Goal: Find specific page/section: Find specific page/section

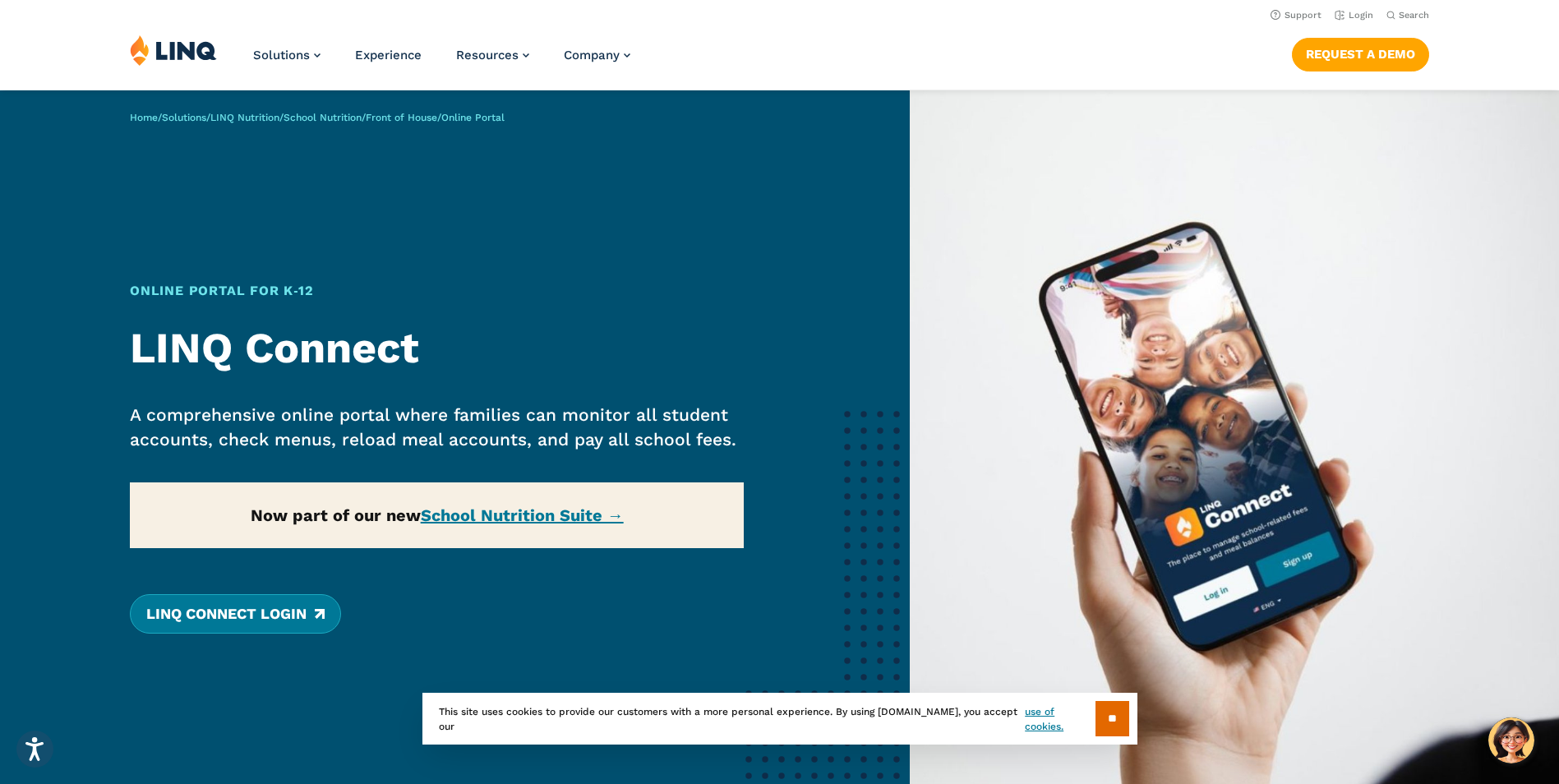
click at [297, 609] on link "LINQ Connect Login" at bounding box center [235, 614] width 211 height 39
click at [1353, 11] on link "Login" at bounding box center [1353, 15] width 39 height 11
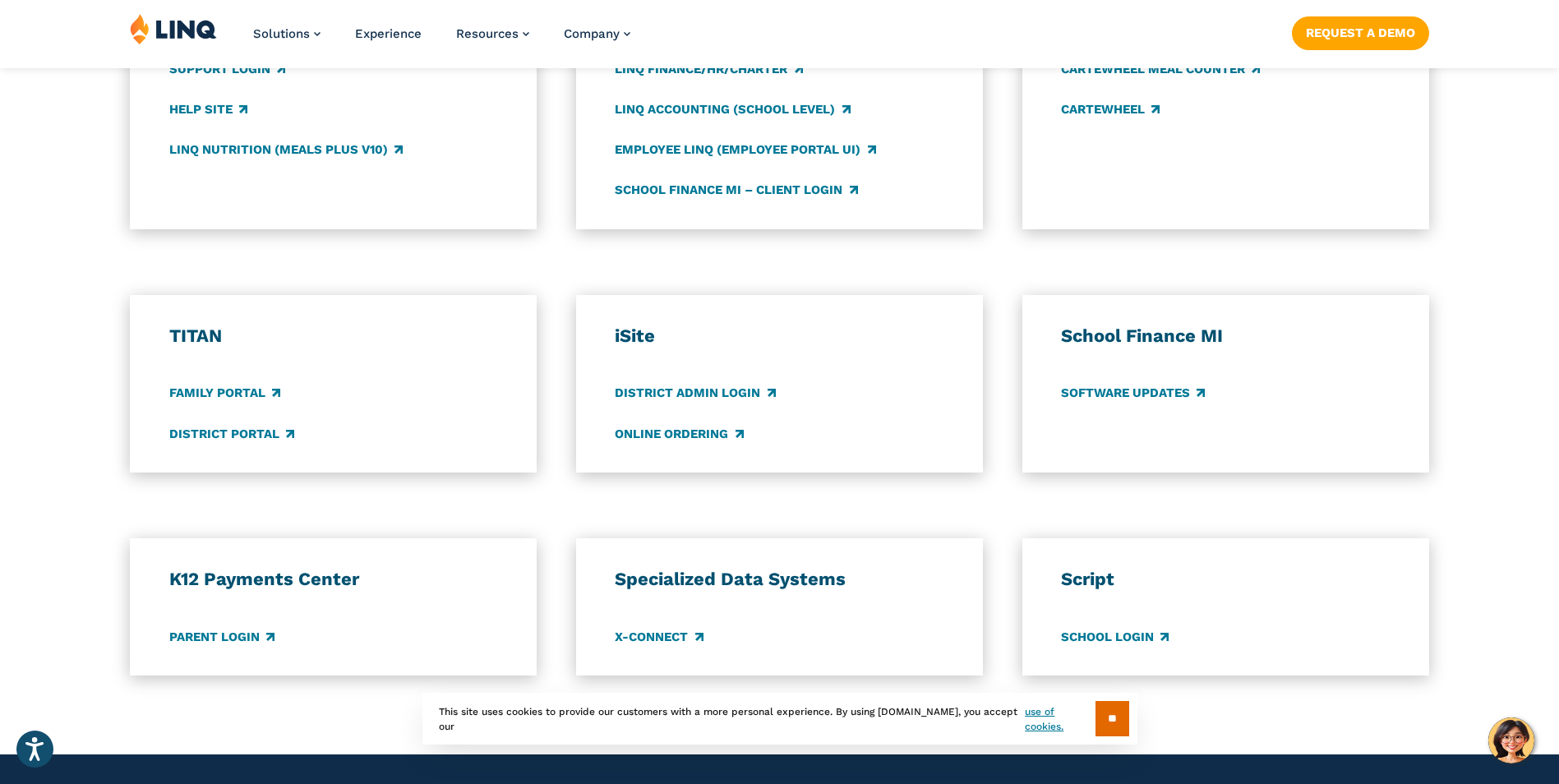
scroll to position [1068, 0]
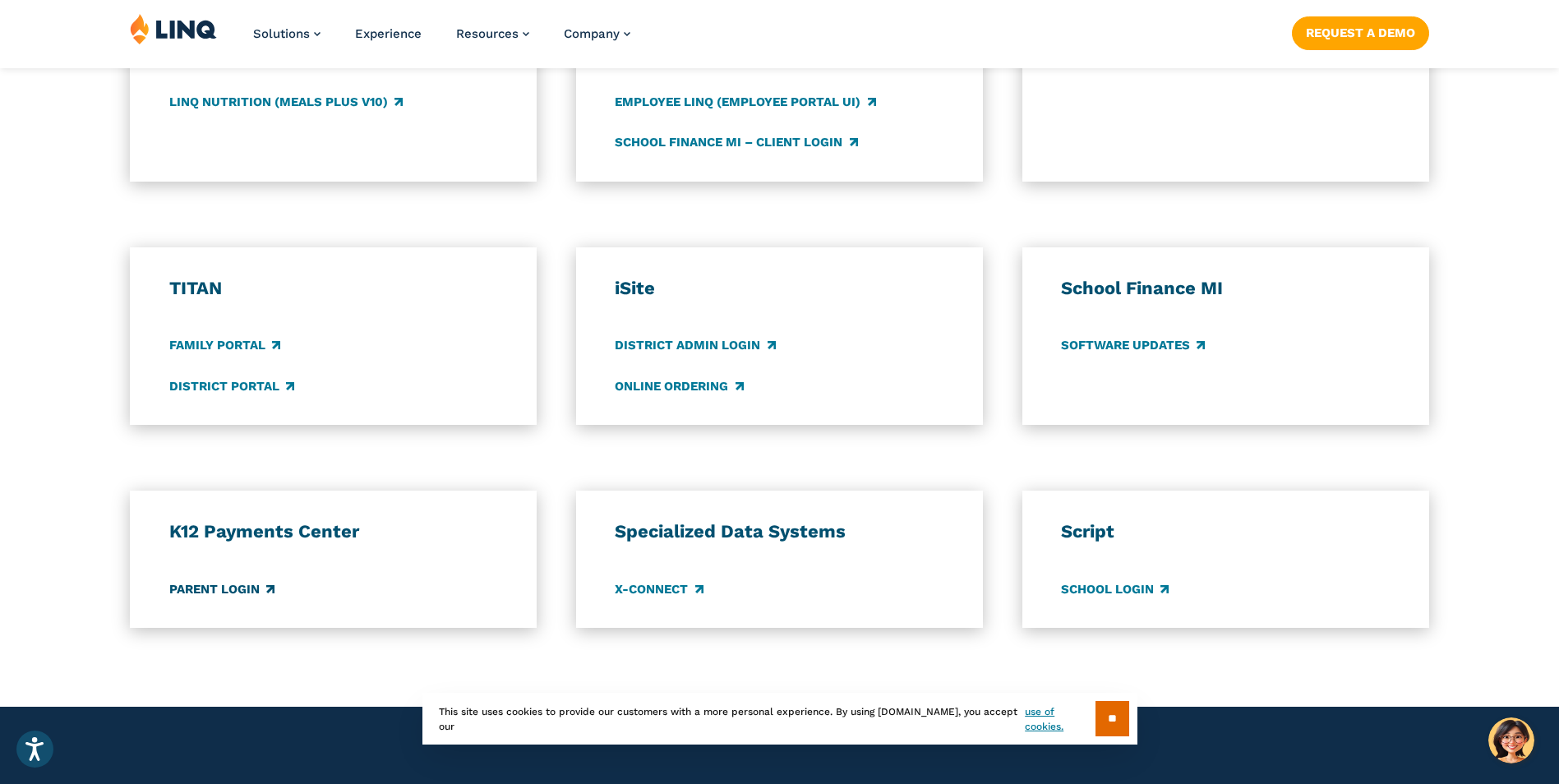
click at [232, 590] on link "Parent Login" at bounding box center [222, 589] width 105 height 18
